Goal: Transaction & Acquisition: Purchase product/service

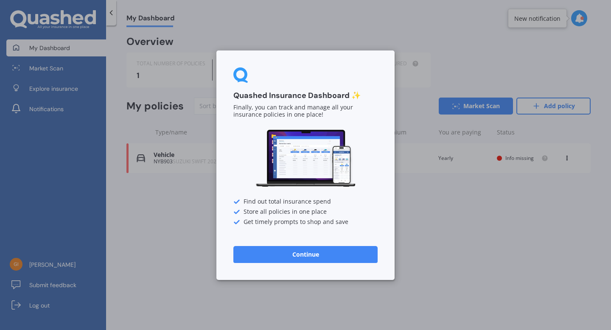
click at [308, 257] on button "Continue" at bounding box center [305, 254] width 144 height 17
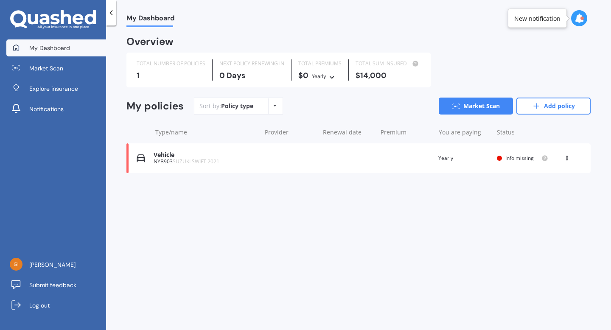
click at [163, 159] on div "NYB903 SUZUKI SWIFT 2021" at bounding box center [205, 162] width 103 height 6
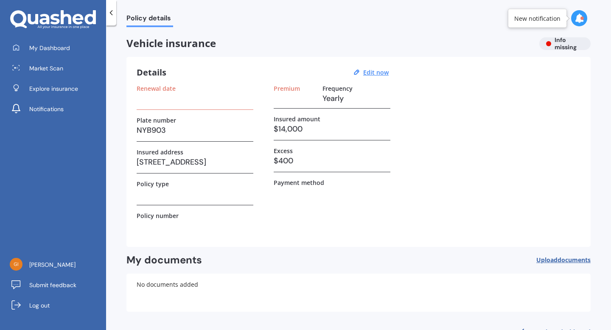
click at [171, 101] on h3 at bounding box center [195, 98] width 117 height 13
click at [164, 86] on label "Renewal date" at bounding box center [156, 88] width 39 height 7
click at [167, 88] on label "Renewal date" at bounding box center [156, 88] width 39 height 7
click at [158, 85] on label "Renewal date" at bounding box center [156, 88] width 39 height 7
click at [144, 92] on label "Renewal date" at bounding box center [156, 88] width 39 height 7
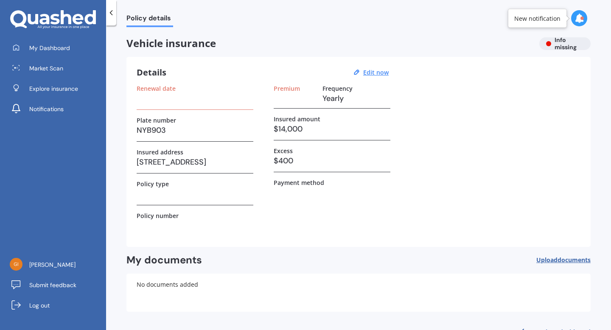
click at [146, 101] on h3 at bounding box center [195, 98] width 117 height 13
click at [165, 89] on label "Renewal date" at bounding box center [156, 88] width 39 height 7
click at [367, 72] on u "Edit now" at bounding box center [375, 72] width 25 height 8
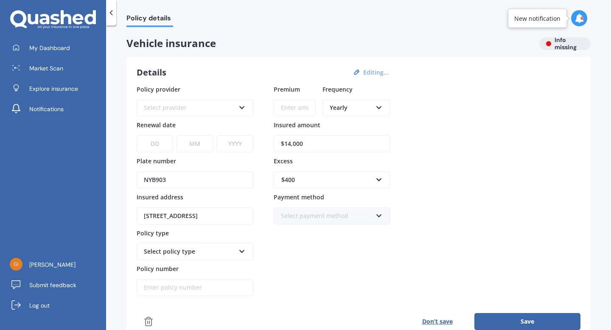
click at [245, 108] on icon at bounding box center [241, 106] width 7 height 6
click at [544, 97] on div "Policy provider AA AA AMI AMP ANZ ASB Aioi Nissay Dowa Ando Assurant Autosure B…" at bounding box center [359, 191] width 444 height 212
click at [156, 144] on select "DD 01 02 03 04 05 06 07 08 09 10 11 12 13 14 15 16 17 18 19 20 21 22 23 24 25 2…" at bounding box center [155, 143] width 36 height 17
select select "03"
click at [137, 135] on select "DD 01 02 03 04 05 06 07 08 09 10 11 12 13 14 15 16 17 18 19 20 21 22 23 24 25 2…" at bounding box center [155, 143] width 36 height 17
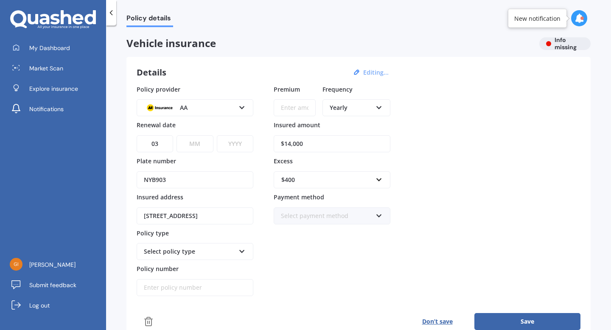
click at [200, 144] on select "MM 01 02 03 04 05 06 07 08 09 10 11 12" at bounding box center [194, 143] width 36 height 17
select select "10"
click at [176, 135] on select "MM 01 02 03 04 05 06 07 08 09 10 11 12" at bounding box center [194, 143] width 36 height 17
click at [241, 108] on icon at bounding box center [241, 106] width 7 height 6
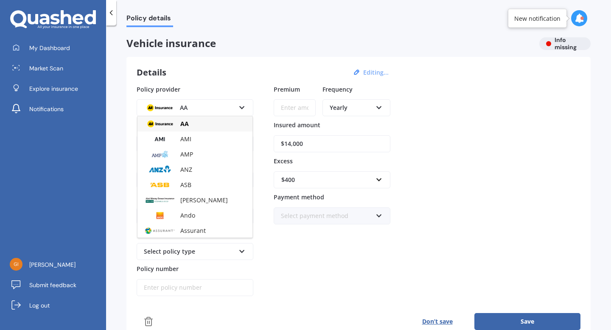
click at [119, 111] on div "Policy details Vehicle insurance Info missing Details Editing... Policy provide…" at bounding box center [358, 179] width 505 height 305
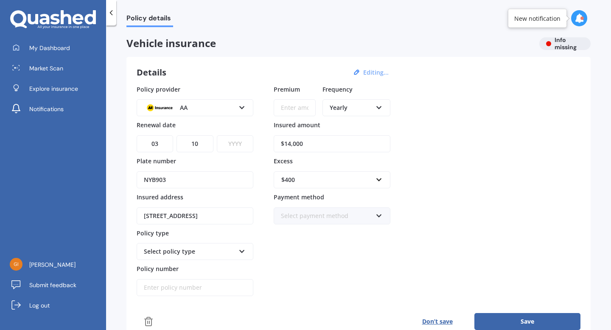
click at [246, 145] on select "YYYY 2027 2026 2025 2024 2023 2022 2021 2020 2019 2018 2017 2016 2015 2014 2013…" at bounding box center [235, 143] width 36 height 17
click at [57, 69] on span "Market Scan" at bounding box center [46, 68] width 34 height 8
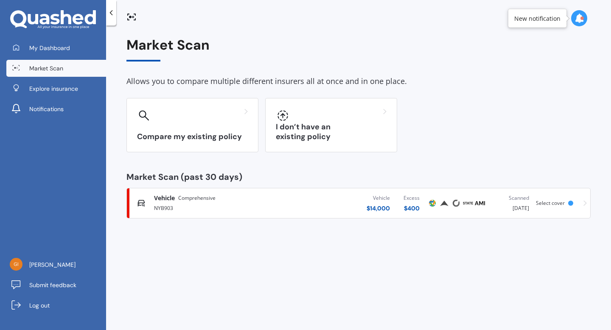
click at [551, 203] on span "Select cover" at bounding box center [550, 202] width 29 height 7
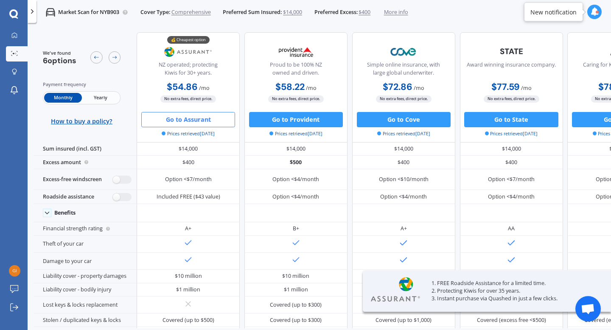
click at [193, 121] on button "Go to Assurant" at bounding box center [188, 119] width 94 height 15
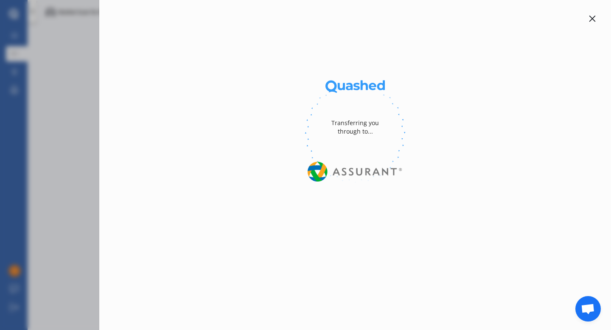
select select "Monthly"
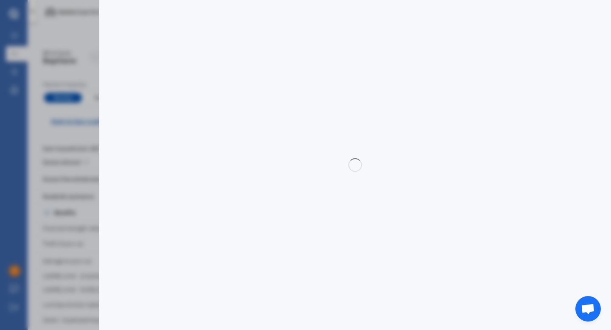
select select "full"
select select "0"
select select "Otago"
select select "SUZUKI"
select select "SWIFT"
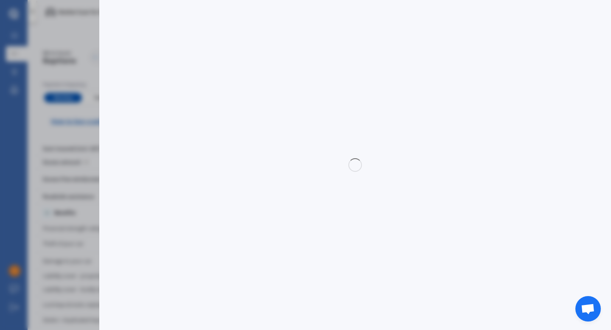
select select "RS HYBRID"
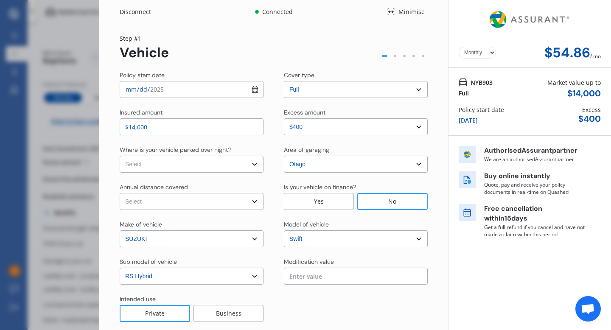
click at [232, 163] on select "Select In a garage On own property On street or road" at bounding box center [192, 164] width 144 height 17
select select "On own property"
click at [120, 156] on select "Select In a garage On own property On street or road" at bounding box center [192, 164] width 144 height 17
click at [256, 202] on select "Select Low (less than 15,000km per year) Average (15,000-30,000km per year) Hig…" at bounding box center [192, 201] width 144 height 17
select select "15000"
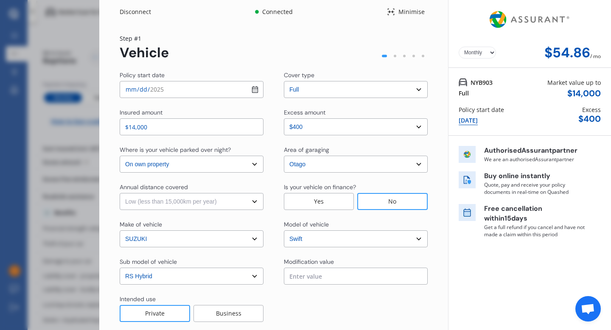
click at [120, 193] on select "Select Low (less than 15,000km per year) Average (15,000-30,000km per year) Hig…" at bounding box center [192, 201] width 144 height 17
drag, startPoint x: 605, startPoint y: 250, endPoint x: 602, endPoint y: 305, distance: 54.4
click at [602, 305] on div "Yearly Monthly $54.86 / mo NYB903 Full Market value up to $ 14,000 Policy start…" at bounding box center [529, 186] width 163 height 373
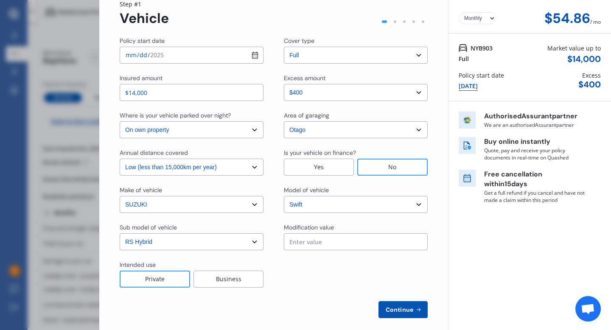
scroll to position [43, 0]
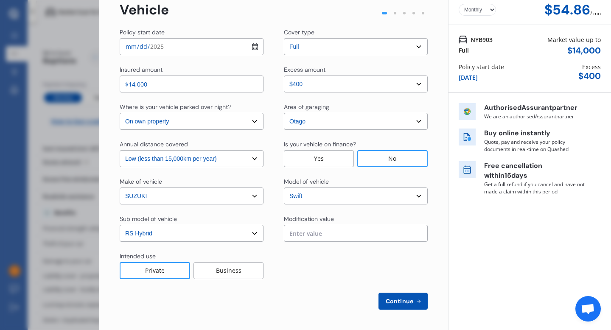
click at [405, 301] on span "Continue" at bounding box center [399, 301] width 31 height 7
select select "Miss"
select select "25"
select select "07"
select select "1969"
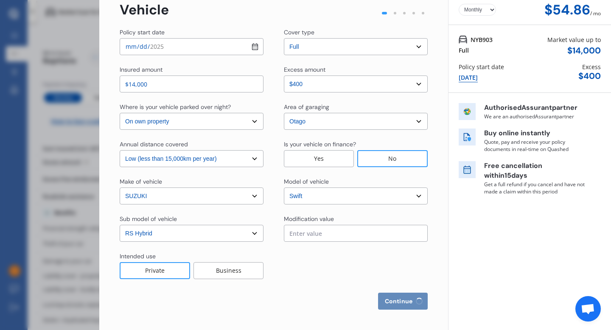
select select "restricted"
select select "more than 4 years"
select select "New Zealand"
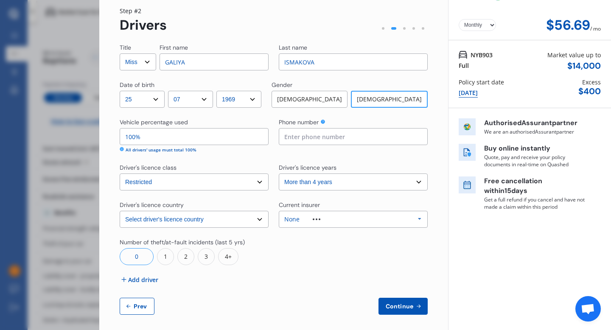
scroll to position [33, 0]
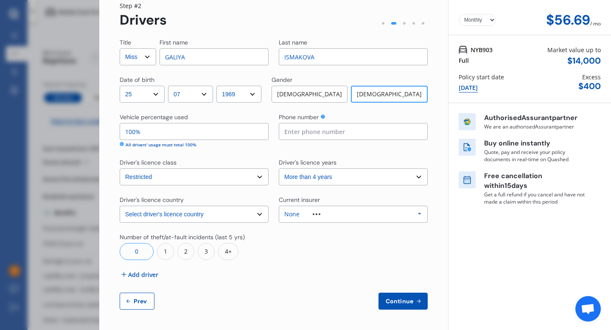
click at [406, 302] on span "Continue" at bounding box center [399, 301] width 31 height 7
click at [306, 129] on input at bounding box center [353, 131] width 149 height 17
type input "0223798610"
click at [398, 302] on span "Continue" at bounding box center [399, 301] width 31 height 7
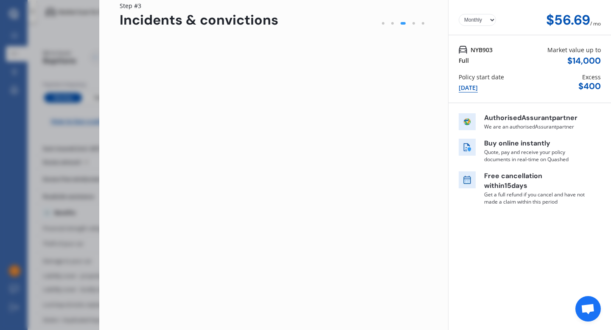
scroll to position [0, 0]
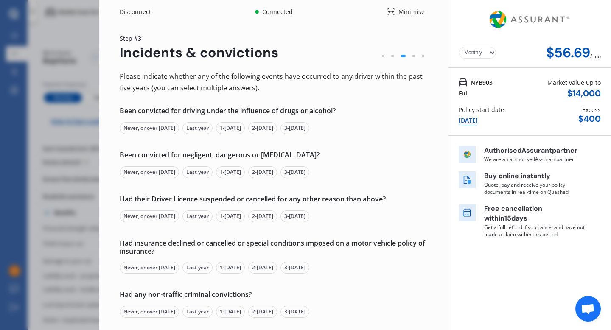
click at [147, 127] on div "Never, or over 5 yrs ago" at bounding box center [149, 128] width 59 height 12
click at [148, 174] on div "Never, or over 5 yrs ago" at bounding box center [149, 172] width 59 height 12
click at [148, 216] on div "Never, or over 5 yrs ago" at bounding box center [149, 216] width 59 height 12
click at [148, 268] on div "Never, or over 5 yrs ago" at bounding box center [149, 268] width 59 height 12
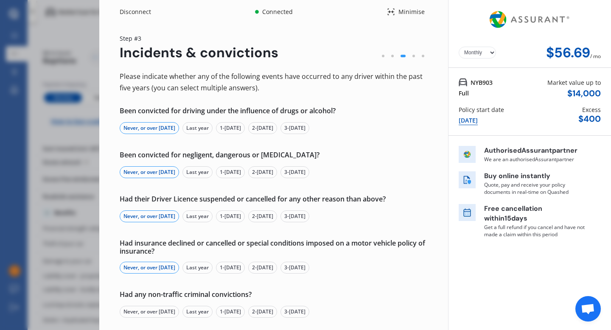
click at [155, 309] on div "Never, or over 5 yrs ago" at bounding box center [149, 312] width 59 height 12
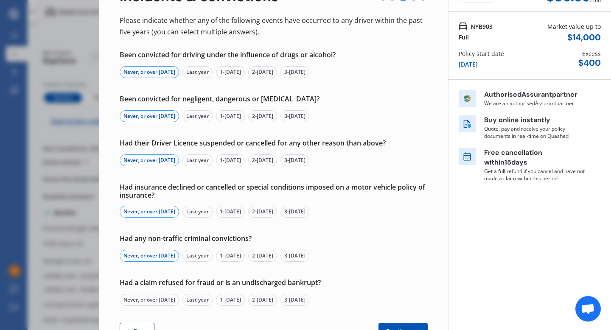
scroll to position [86, 0]
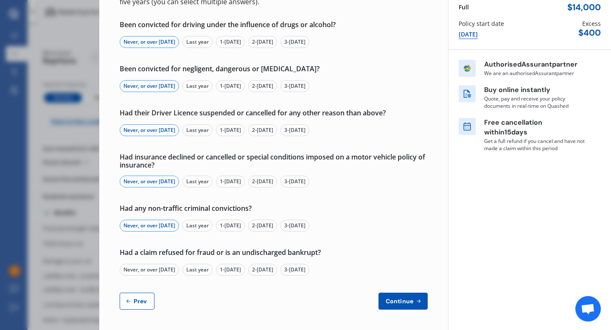
click at [146, 271] on div "Never, or over 5 yrs ago" at bounding box center [149, 270] width 59 height 12
click at [394, 301] on span "Continue" at bounding box center [399, 301] width 31 height 7
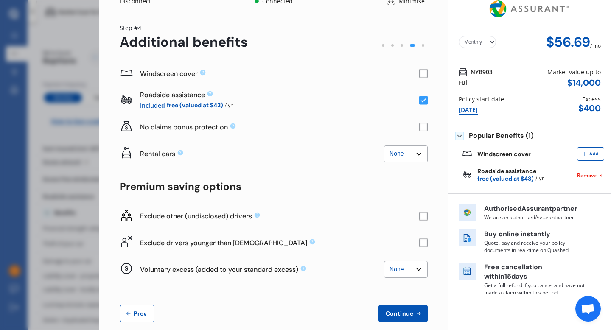
scroll to position [23, 0]
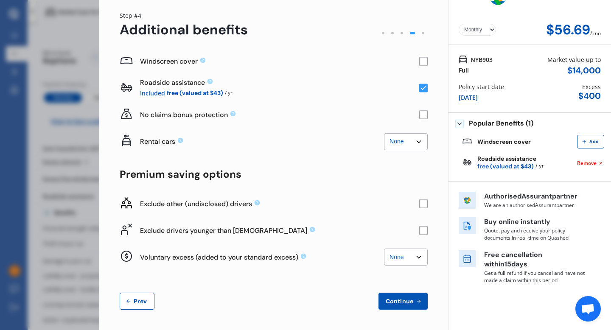
click at [396, 301] on span "Continue" at bounding box center [399, 301] width 31 height 7
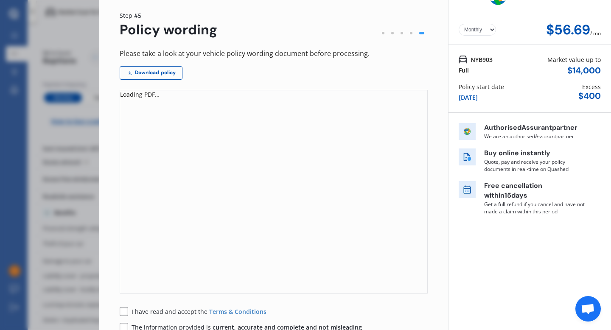
scroll to position [0, 0]
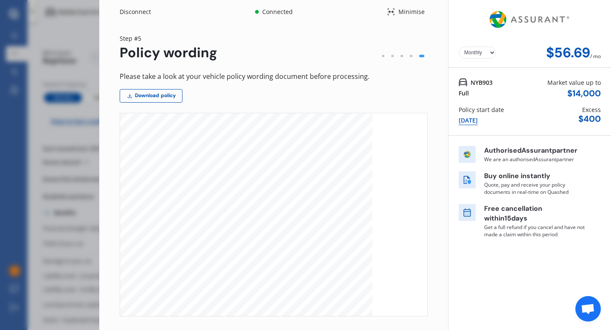
click at [489, 53] on select "Yearly Monthly" at bounding box center [477, 53] width 37 height 12
select select "Yearly"
click at [459, 47] on select "Yearly Monthly" at bounding box center [477, 53] width 37 height 12
